Goal: Download file/media

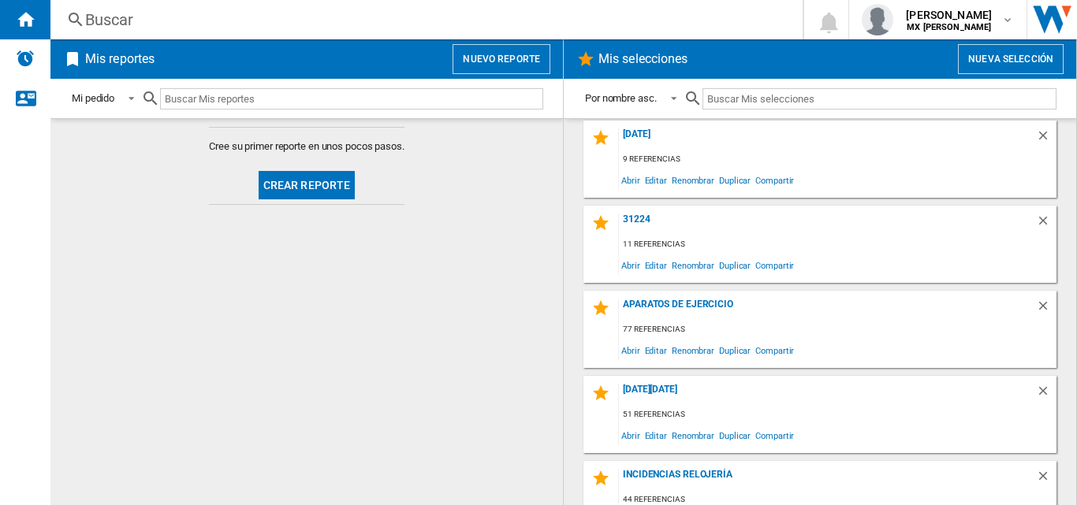
scroll to position [552, 0]
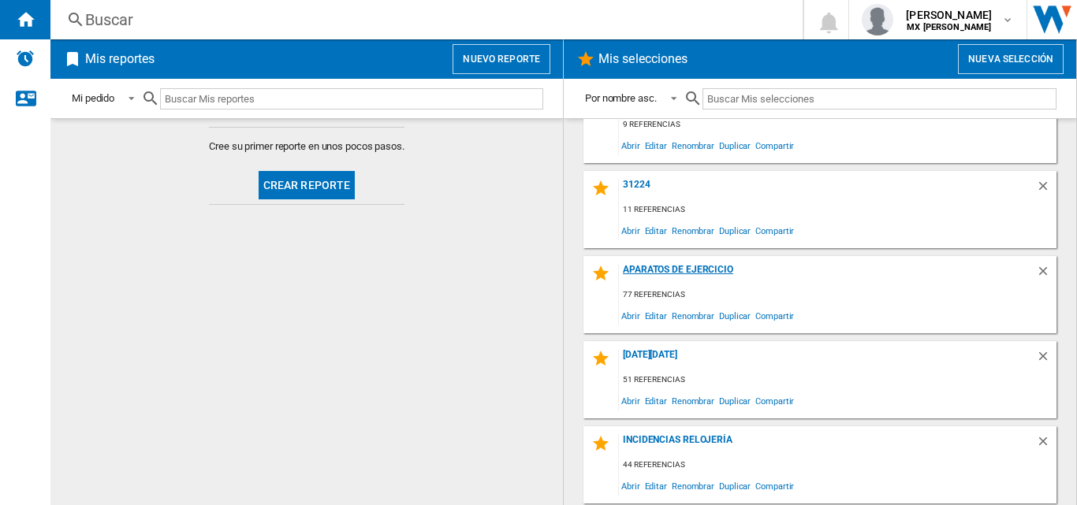
click at [714, 266] on div "Aparatos de ejercicio" at bounding box center [827, 274] width 417 height 21
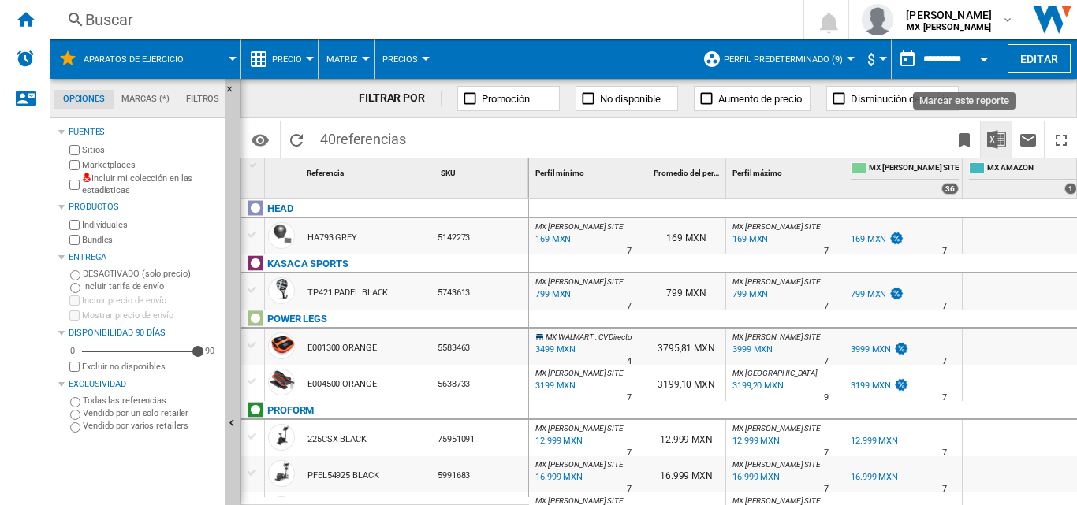
click at [1004, 139] on img "Descargar en Excel" at bounding box center [996, 139] width 19 height 19
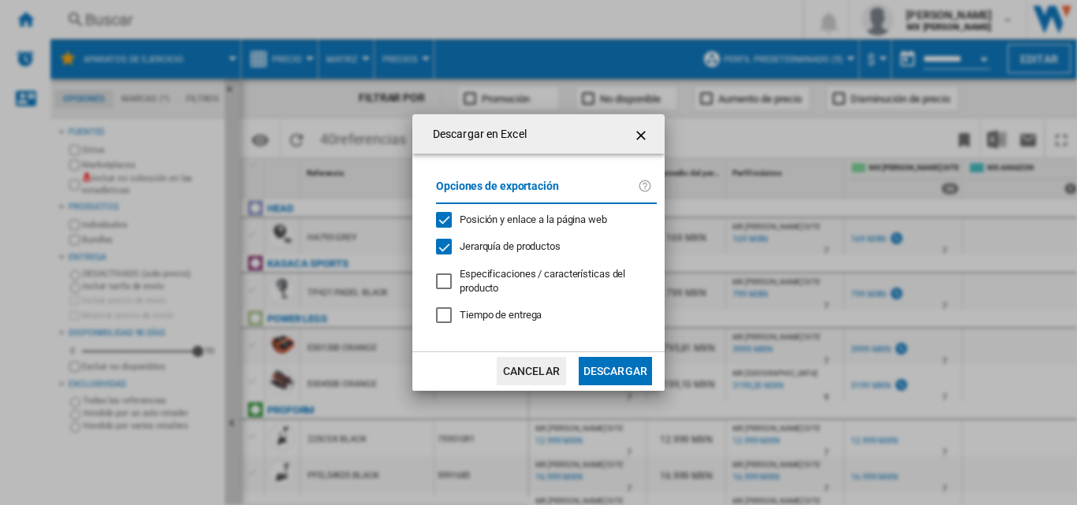
click at [612, 371] on button "Descargar" at bounding box center [614, 371] width 73 height 28
